Goal: Download file/media

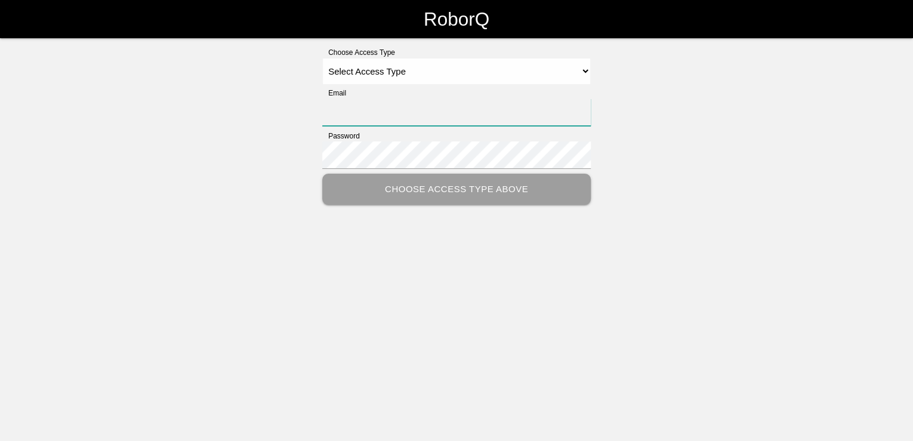
type input "[PERSON_NAME][EMAIL_ADDRESS][PERSON_NAME][DOMAIN_NAME]"
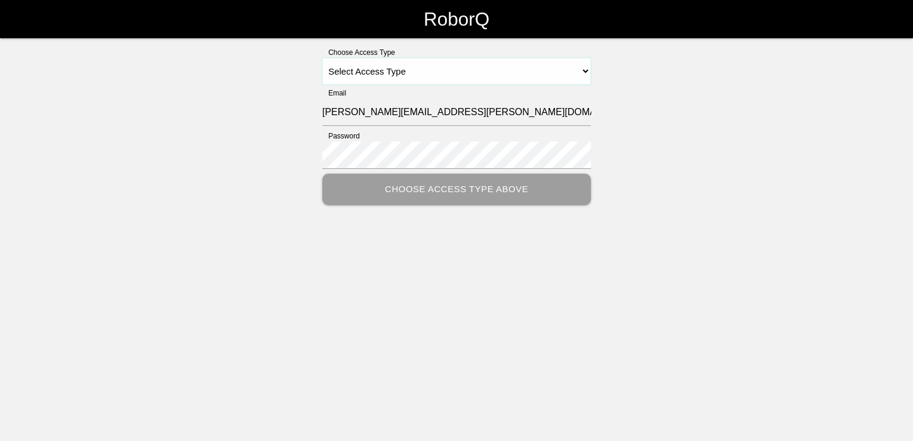
click at [437, 74] on select "Select Access Type Admin Customer Supervisor Worker" at bounding box center [456, 71] width 269 height 27
select select "Customer"
click at [322, 58] on select "Select Access Type Admin Customer Supervisor Worker" at bounding box center [456, 71] width 269 height 27
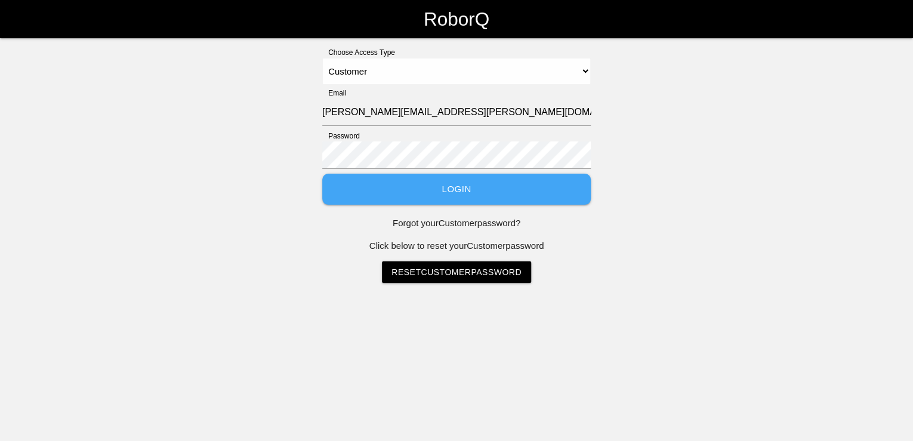
click at [473, 187] on button "Login" at bounding box center [456, 190] width 269 height 32
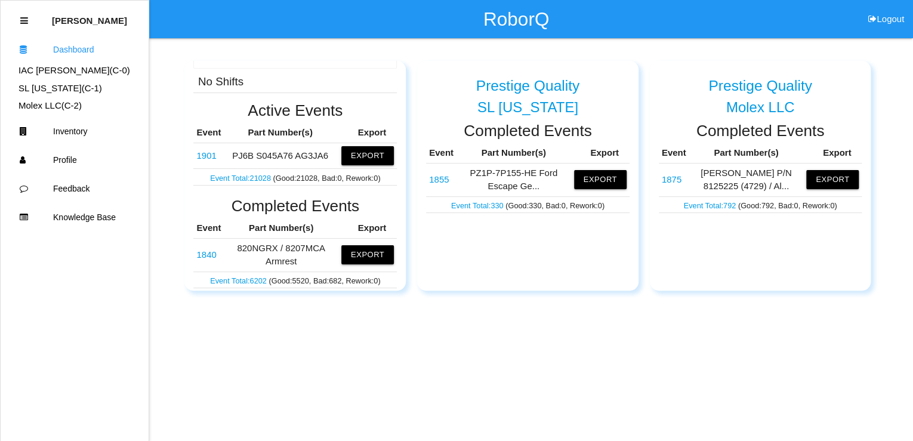
scroll to position [143, 0]
click at [210, 253] on link "1840" at bounding box center [206, 253] width 20 height 10
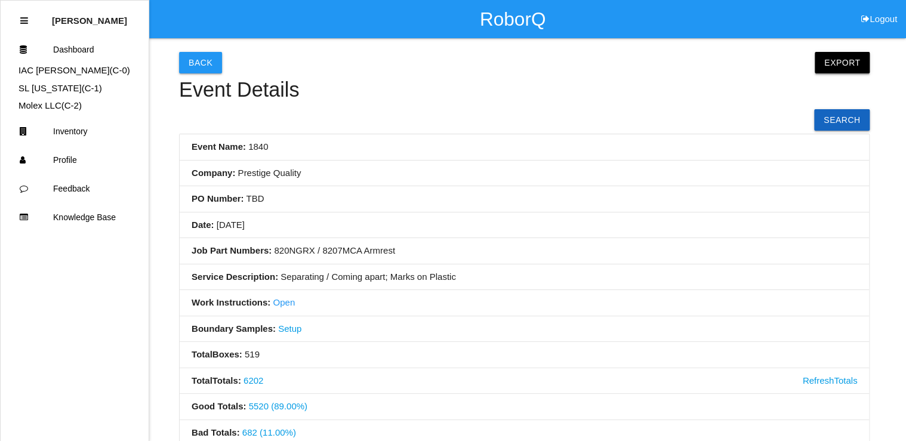
click at [842, 56] on button "Export" at bounding box center [842, 62] width 55 height 21
click at [836, 63] on link "Export Excel" at bounding box center [831, 65] width 69 height 27
click at [638, 125] on div "Back Export Export Excel Export CSV Event Details Search Event Name: 1840 Compa…" at bounding box center [524, 366] width 691 height 657
click at [194, 69] on button "Back" at bounding box center [200, 62] width 43 height 21
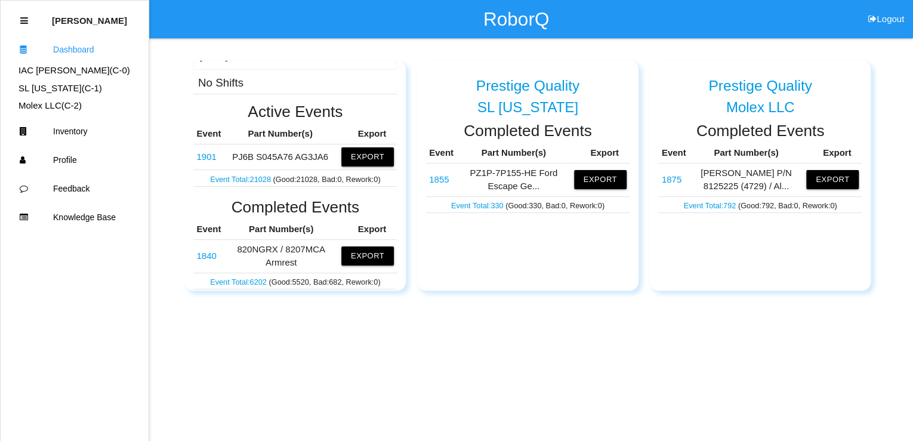
scroll to position [143, 0]
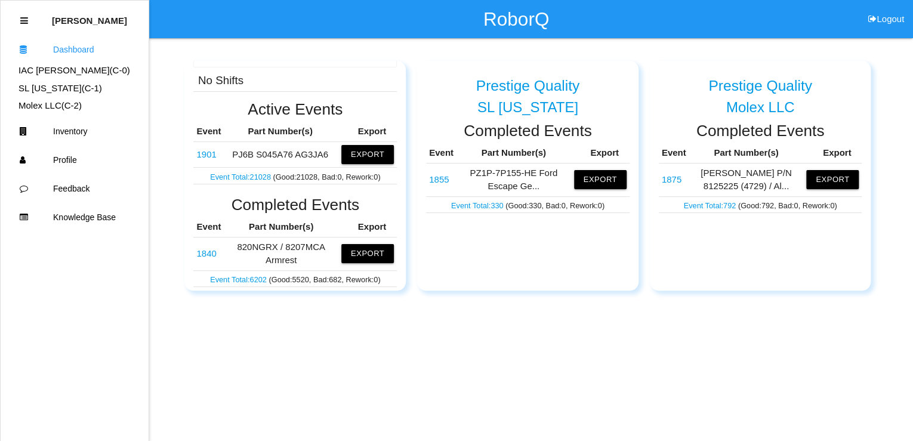
click at [253, 174] on link "Event Total: 21028" at bounding box center [241, 177] width 63 height 9
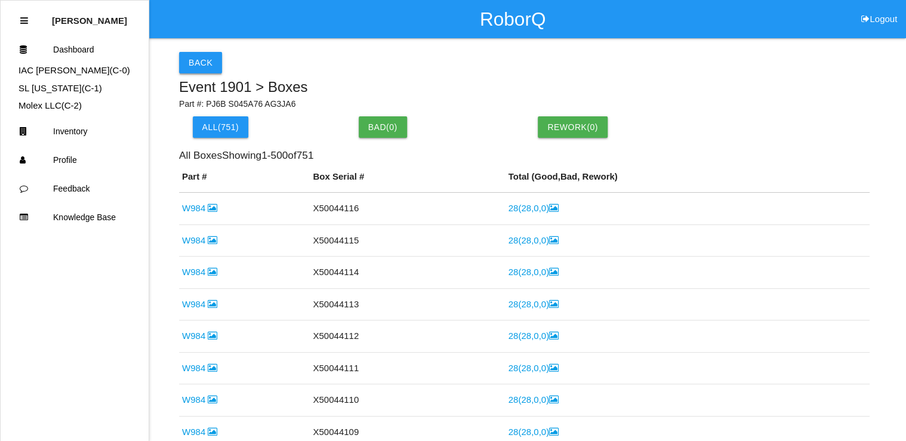
click at [193, 60] on button "Back" at bounding box center [200, 62] width 43 height 21
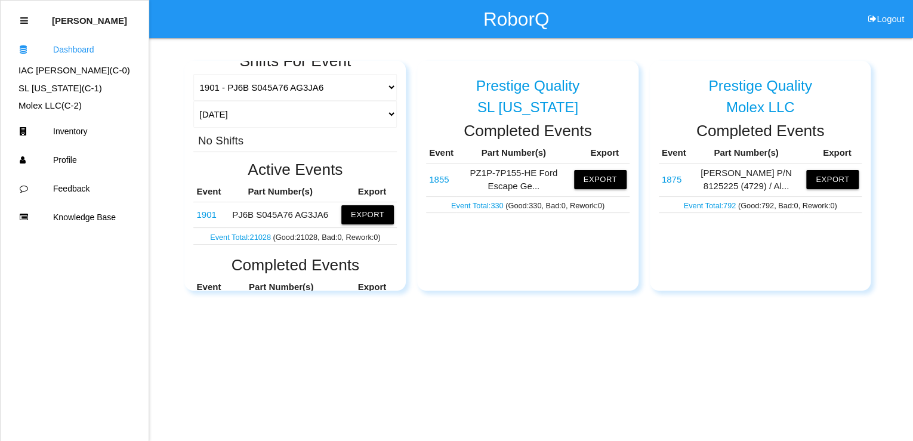
scroll to position [96, 0]
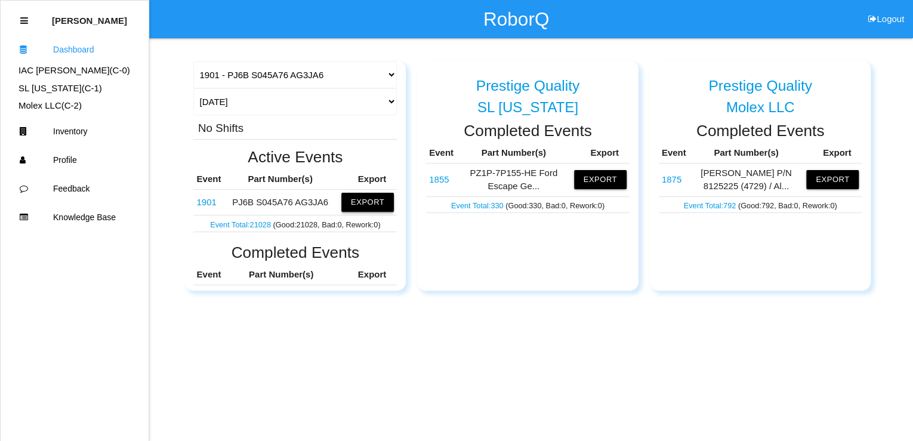
click at [368, 204] on button "Export" at bounding box center [367, 202] width 53 height 19
click at [346, 201] on button "Excel" at bounding box center [357, 203] width 22 height 10
click at [562, 350] on html "RoborQ Logout [PERSON_NAME] Dashboard IAC [PERSON_NAME] (C- 0 ) SL [US_STATE] (…" at bounding box center [456, 175] width 913 height 350
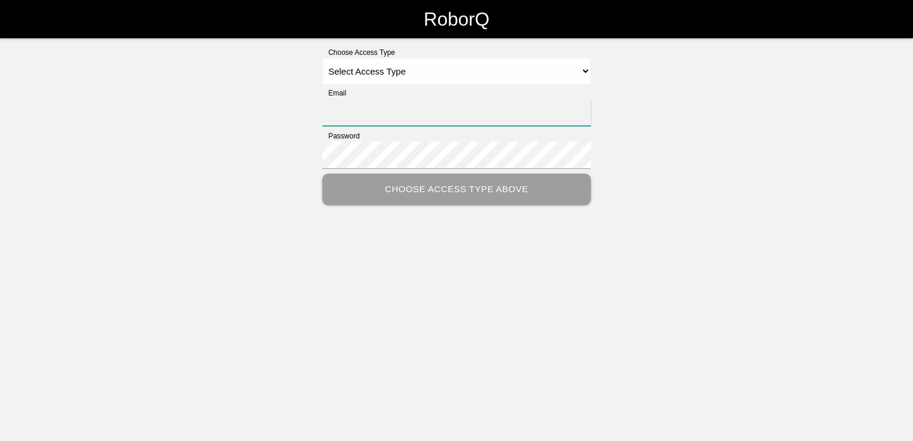
type input "[PERSON_NAME][EMAIL_ADDRESS][PERSON_NAME][DOMAIN_NAME]"
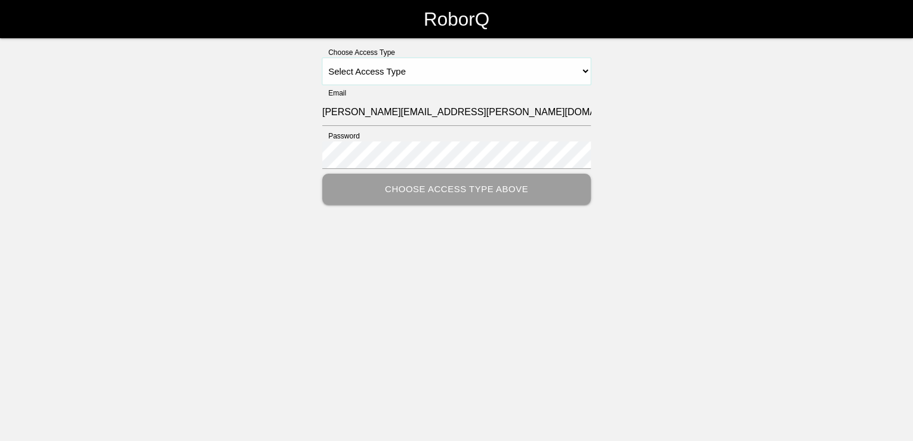
click at [585, 69] on select "Select Access Type Admin Customer Supervisor Worker" at bounding box center [456, 71] width 269 height 27
select select "Customer"
click at [322, 58] on select "Select Access Type Admin Customer Supervisor Worker" at bounding box center [456, 71] width 269 height 27
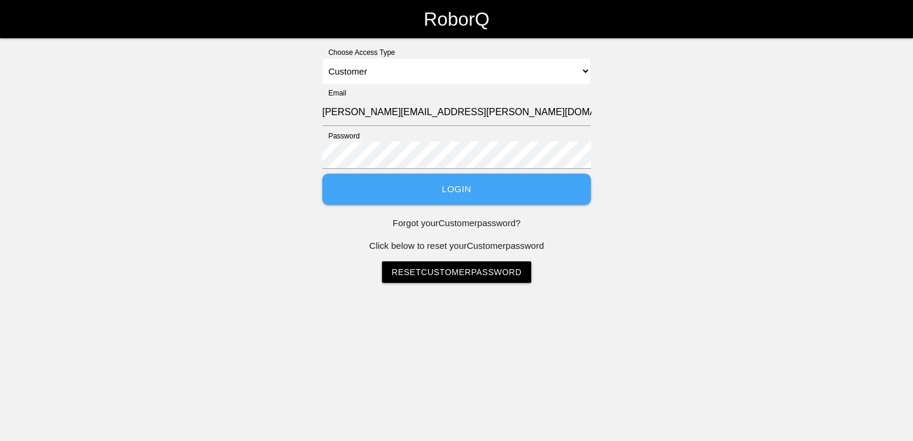
click at [499, 193] on button "Login" at bounding box center [456, 190] width 269 height 32
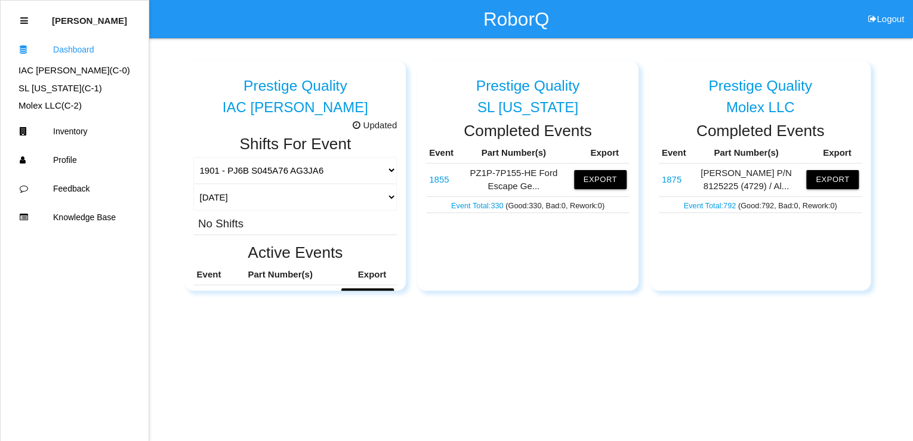
scroll to position [96, 0]
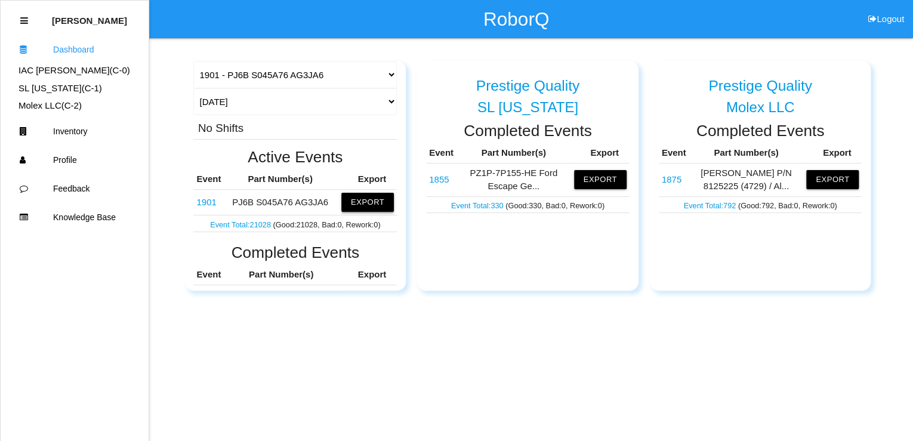
click at [364, 204] on button "Export" at bounding box center [367, 202] width 53 height 19
click at [349, 201] on button "Excel" at bounding box center [357, 203] width 22 height 10
click at [720, 287] on div "Prestige Quality Molex LLC Completed Events Event Part Number(s) Export 1875 Al…" at bounding box center [760, 176] width 221 height 230
